Goal: Information Seeking & Learning: Learn about a topic

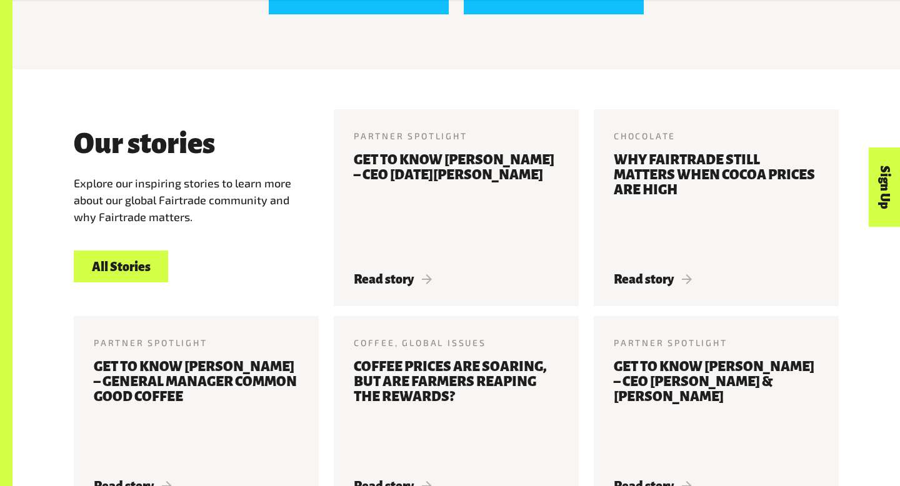
scroll to position [1384, 0]
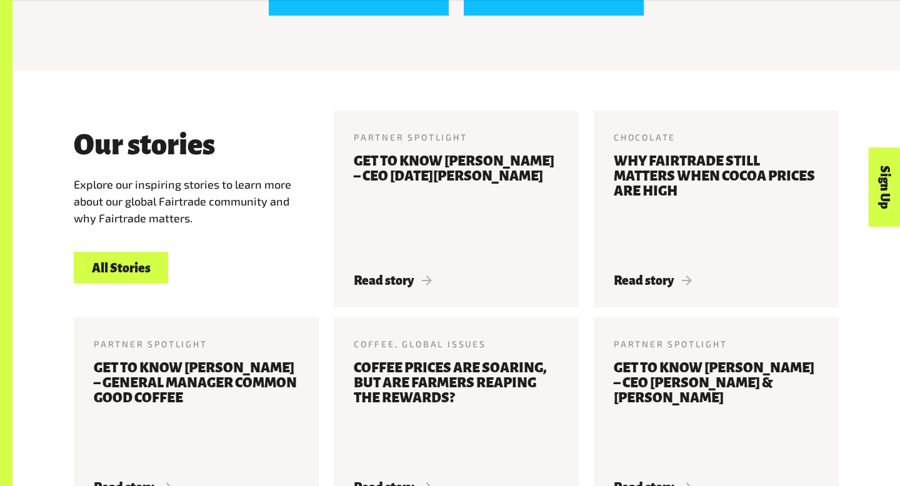
click at [110, 269] on link "All Stories" at bounding box center [121, 268] width 94 height 32
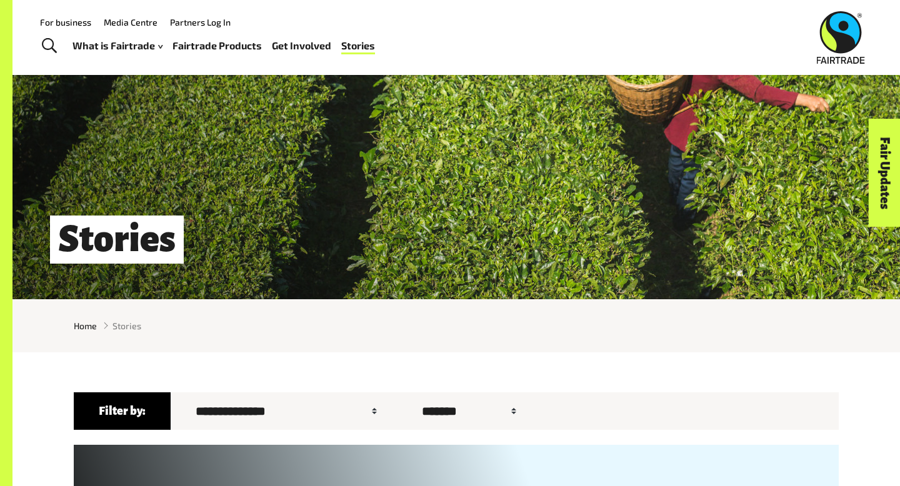
scroll to position [7, 0]
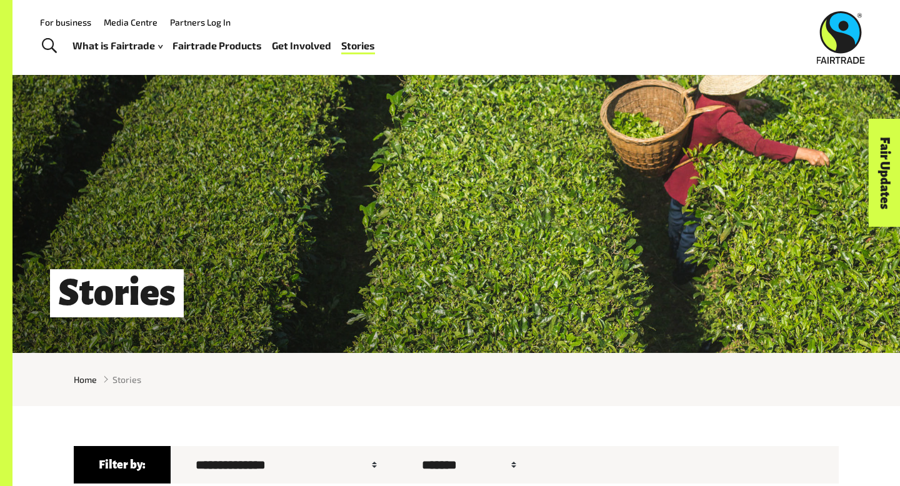
click at [221, 47] on link "Fairtrade Products" at bounding box center [216, 46] width 89 height 18
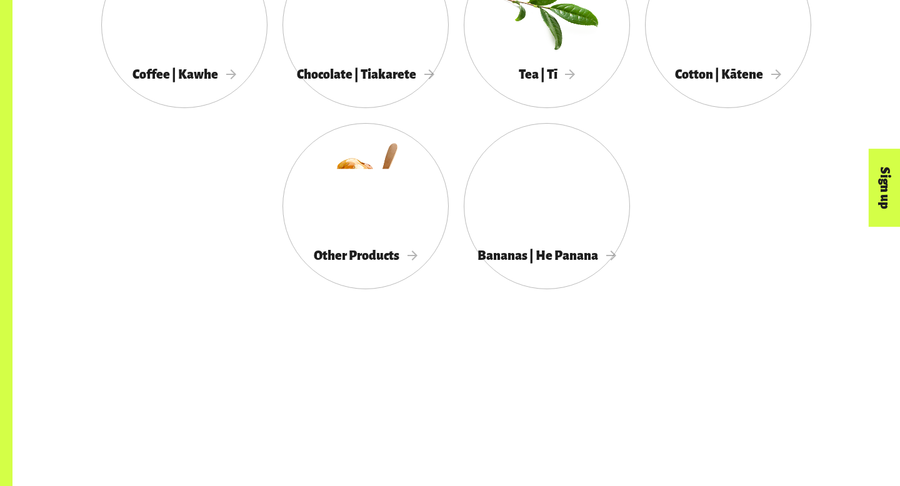
scroll to position [809, 0]
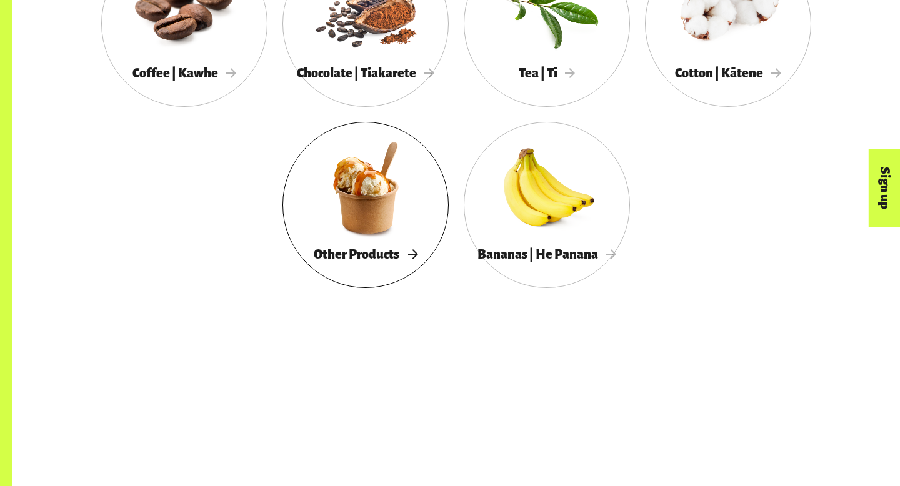
click at [413, 252] on span "Other Products" at bounding box center [366, 254] width 104 height 14
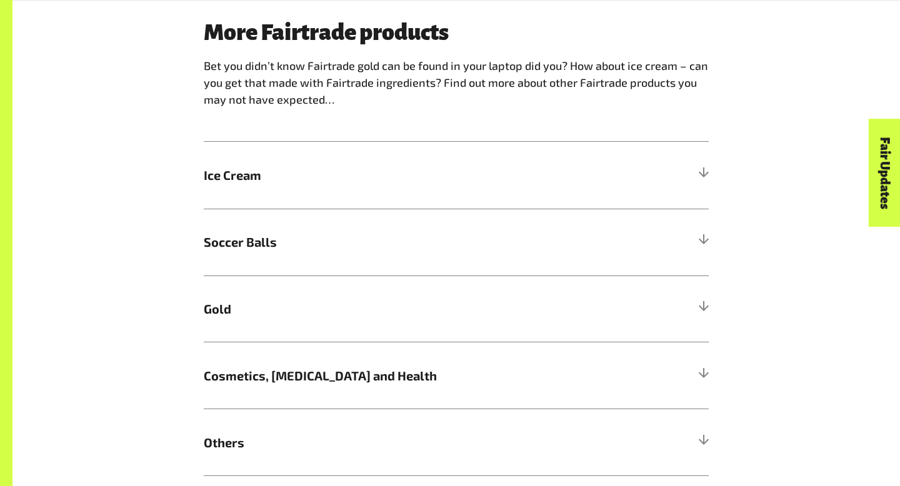
scroll to position [1109, 0]
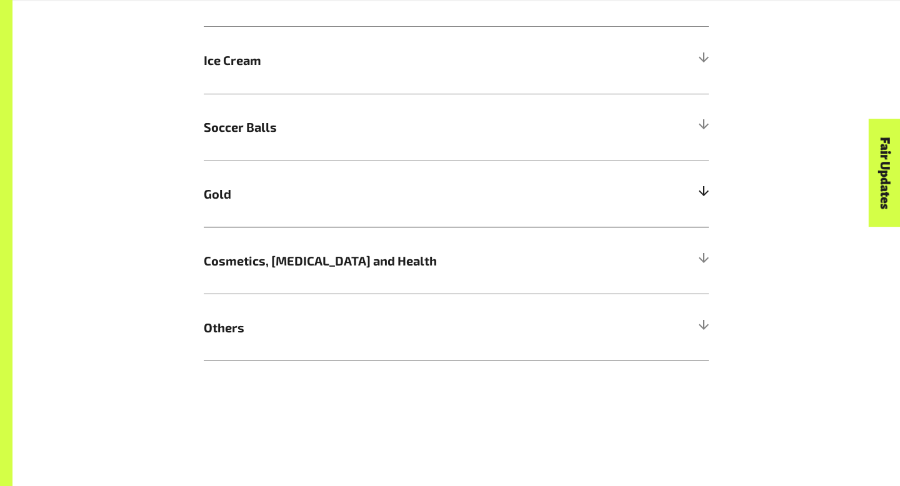
click at [396, 184] on span "Gold" at bounding box center [393, 193] width 379 height 19
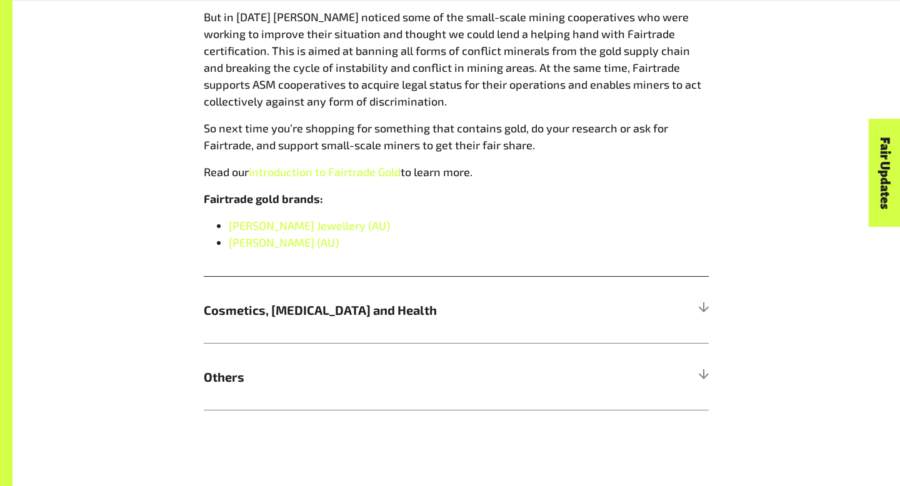
scroll to position [1504, 0]
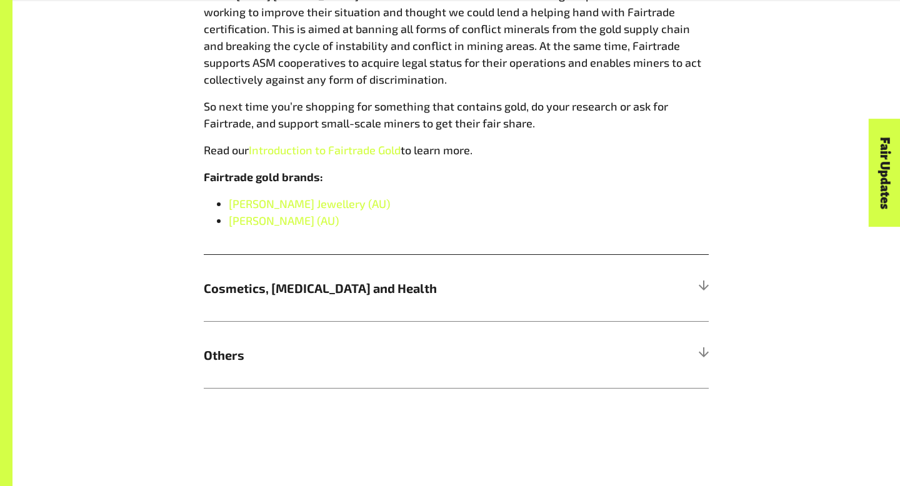
click at [694, 369] on h5 "Others" at bounding box center [456, 354] width 505 height 67
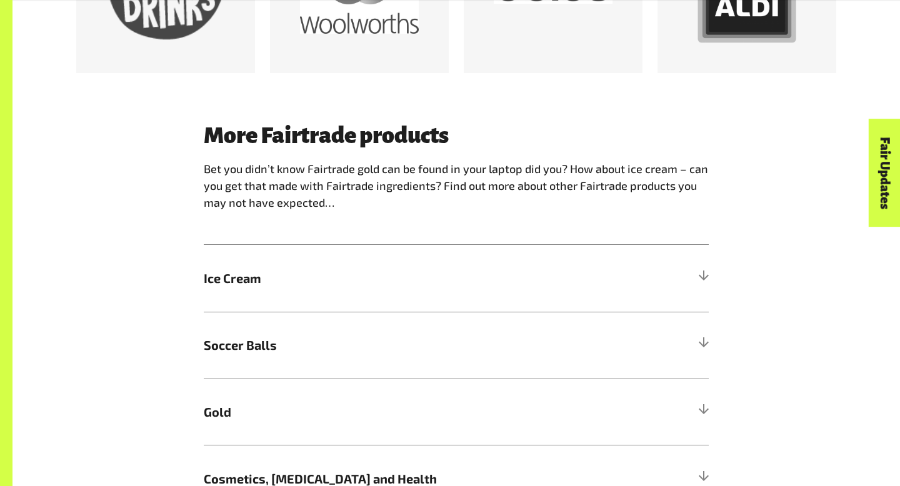
scroll to position [1010, 0]
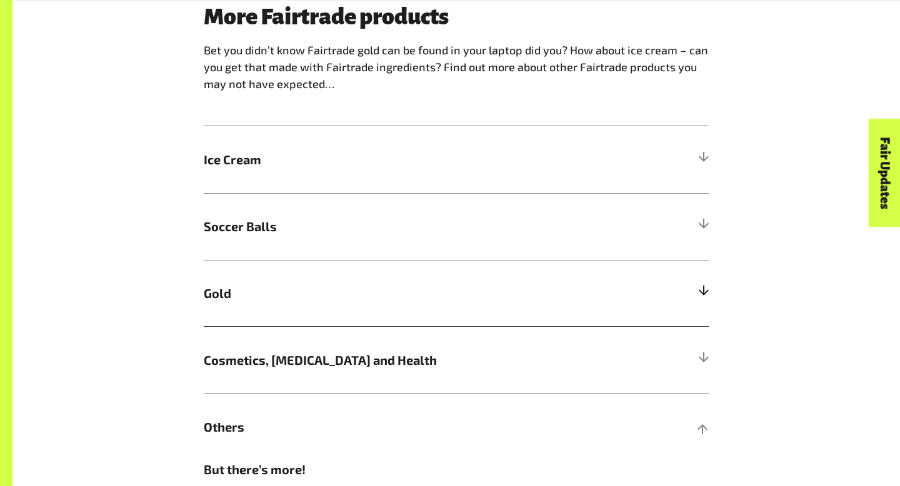
click at [699, 294] on div at bounding box center [702, 292] width 11 height 11
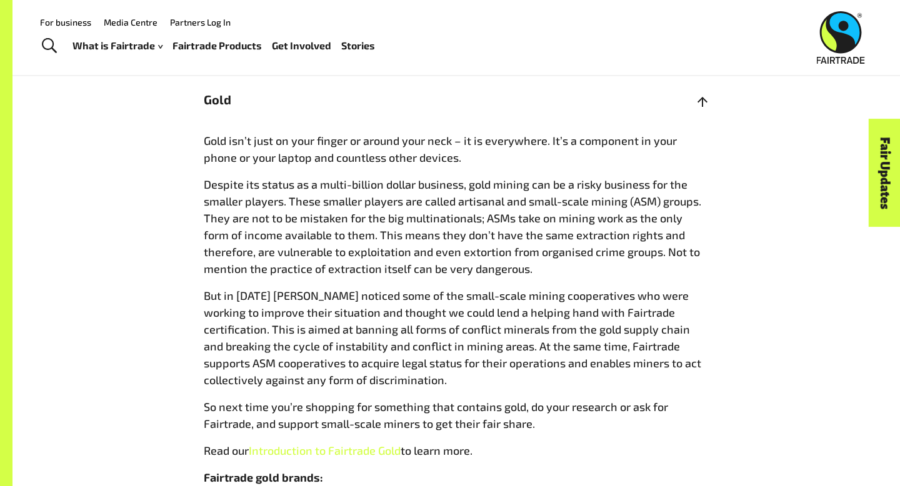
scroll to position [1195, 0]
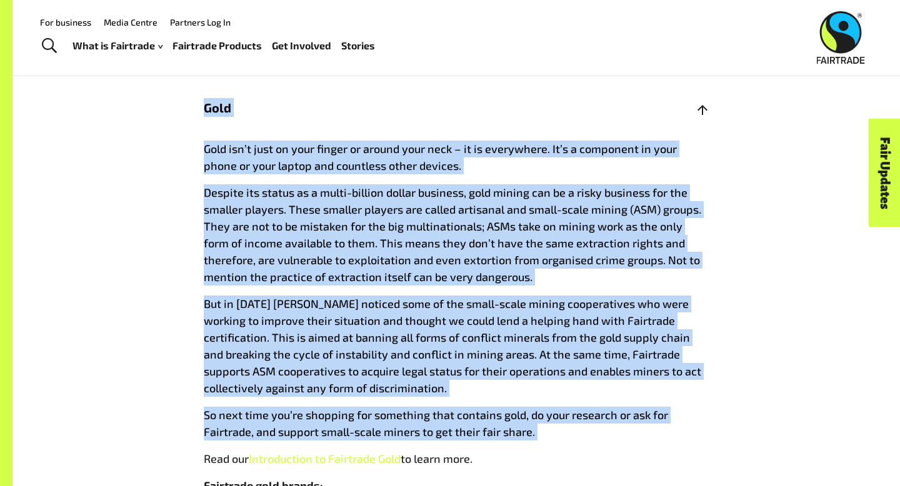
drag, startPoint x: 187, startPoint y: 107, endPoint x: 544, endPoint y: 438, distance: 486.4
click at [546, 441] on div "More Fairtrade products Bet you didn’t know Fairtrade gold can be found in your…" at bounding box center [456, 258] width 780 height 879
copy div "Gold Gold isn’t just on your finger or around your neck – it is everywhere. It’…"
